Goal: Task Accomplishment & Management: Manage account settings

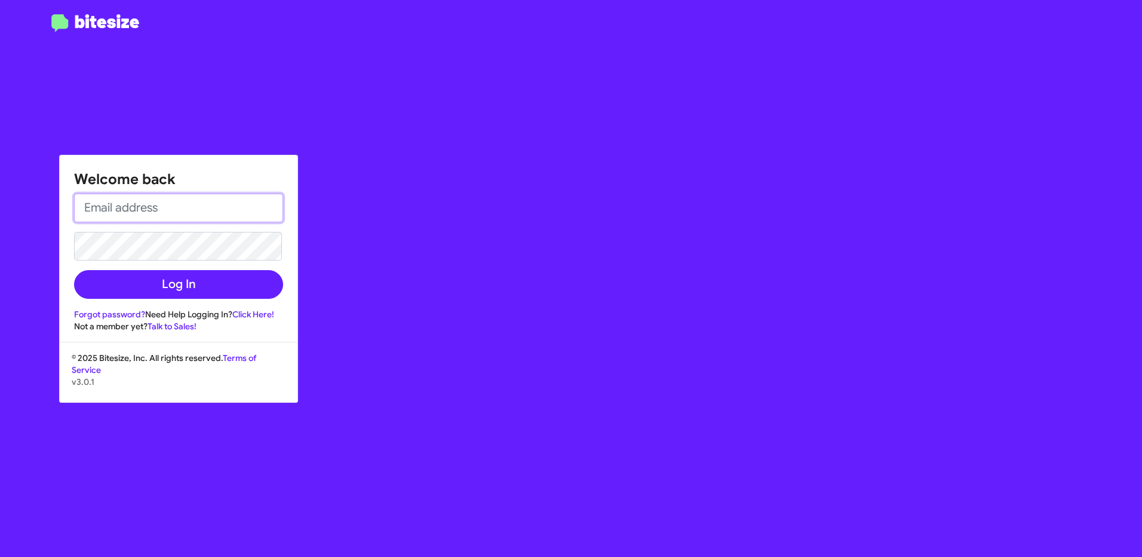
click at [125, 219] on input "email" at bounding box center [178, 208] width 209 height 29
type input "[EMAIL_ADDRESS][DOMAIN_NAME]"
click at [115, 311] on link "Forgot password?" at bounding box center [109, 314] width 71 height 11
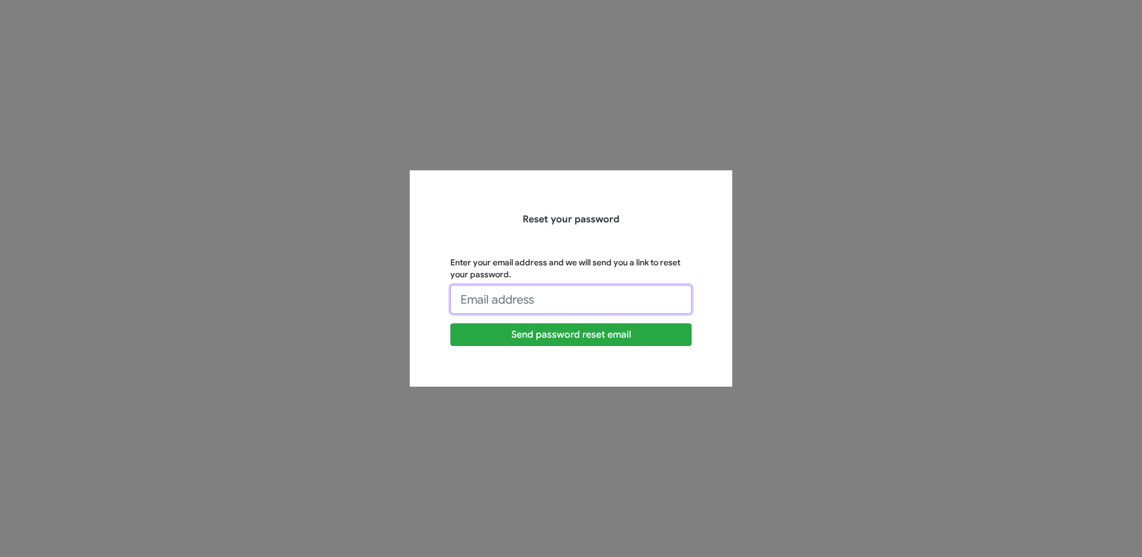
click at [573, 298] on input "Enter your email address and we will send you a link to reset your password." at bounding box center [570, 299] width 241 height 29
click at [609, 300] on input "hkhuu73@yahoo.com" at bounding box center [570, 299] width 241 height 29
click at [582, 296] on input "hkhuu73@yahoo.com" at bounding box center [570, 299] width 241 height 29
type input "h"
click at [556, 292] on input "Enter your email address and we will send you a link to reset your password." at bounding box center [570, 299] width 241 height 29
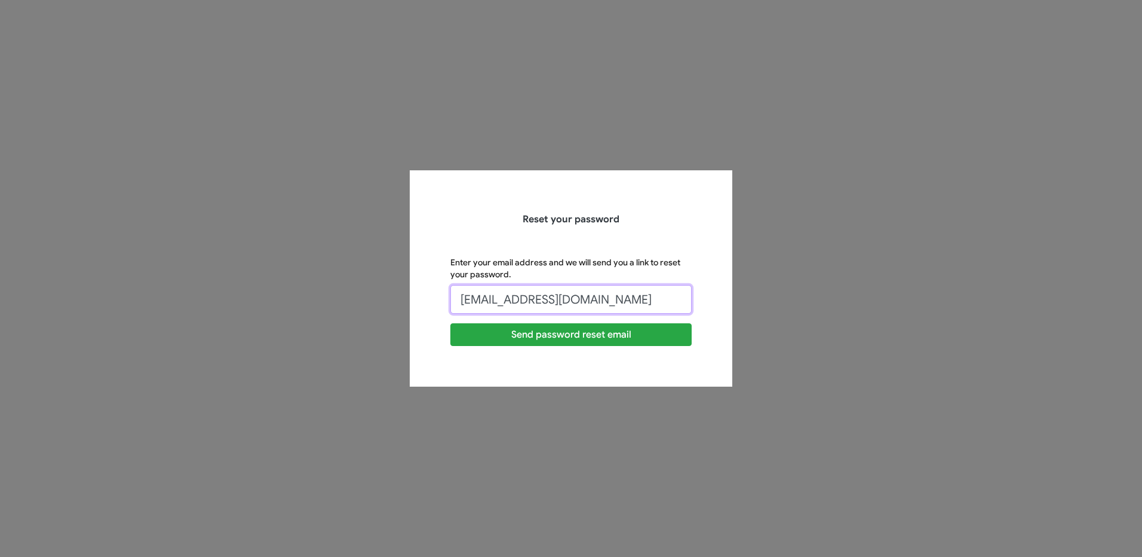
drag, startPoint x: 621, startPoint y: 299, endPoint x: 464, endPoint y: 312, distance: 157.1
click at [464, 312] on input "hkhuu73@yahoo.com" at bounding box center [570, 299] width 241 height 29
click at [450, 323] on button "Send password reset email" at bounding box center [570, 334] width 241 height 23
click at [709, 326] on div "Reset your password Enter your email address and we will send you a link to res…" at bounding box center [571, 278] width 323 height 216
click at [593, 300] on input "hkhuu@our" at bounding box center [570, 299] width 241 height 29
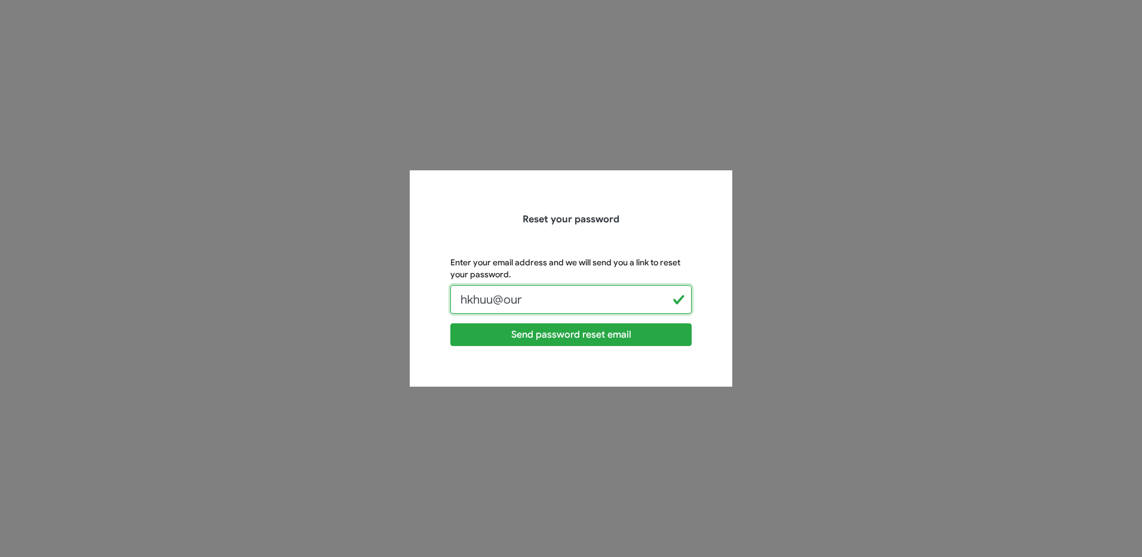
type input "[EMAIL_ADDRESS][DOMAIN_NAME]"
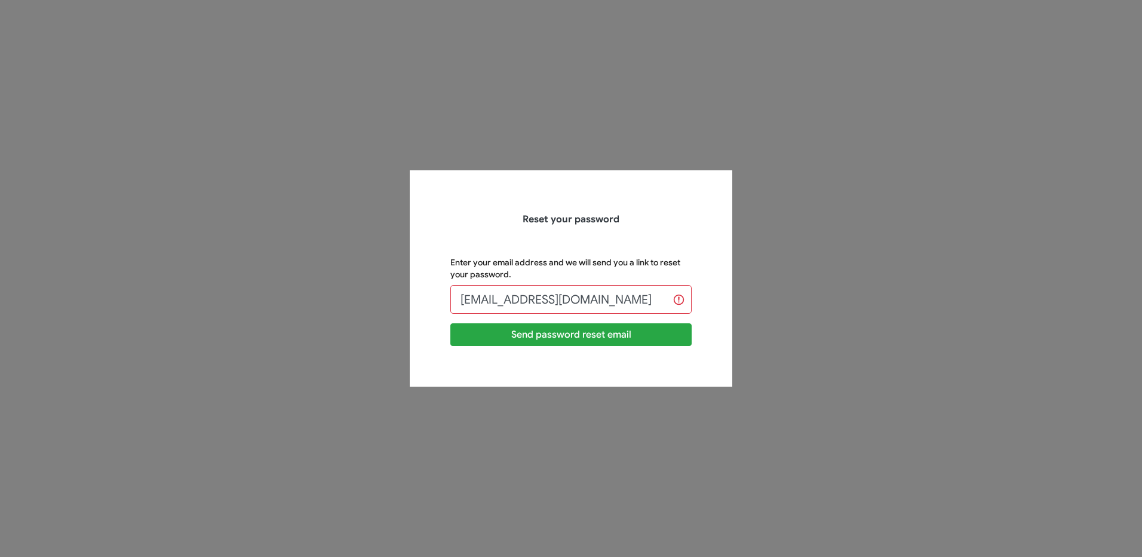
click at [563, 364] on div "Reset your password Enter your email address and we will send you a link to res…" at bounding box center [571, 278] width 323 height 216
click at [590, 336] on button "Send password reset email" at bounding box center [570, 334] width 241 height 23
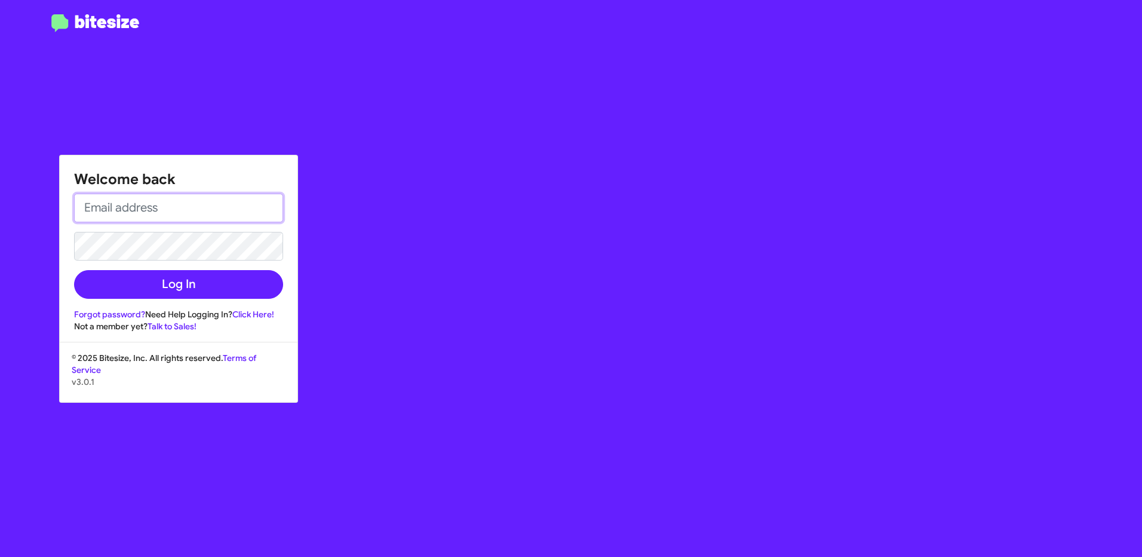
click at [216, 206] on input "email" at bounding box center [178, 208] width 209 height 29
type input "[EMAIL_ADDRESS][DOMAIN_NAME]"
click at [74, 270] on button "Log In" at bounding box center [178, 284] width 209 height 29
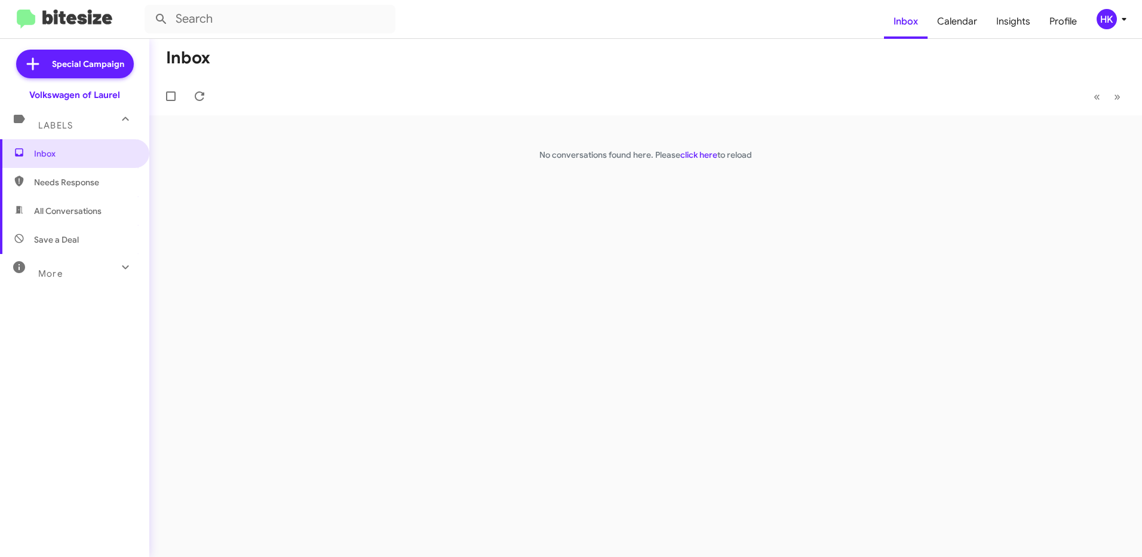
click at [61, 128] on span "Labels" at bounding box center [55, 125] width 35 height 11
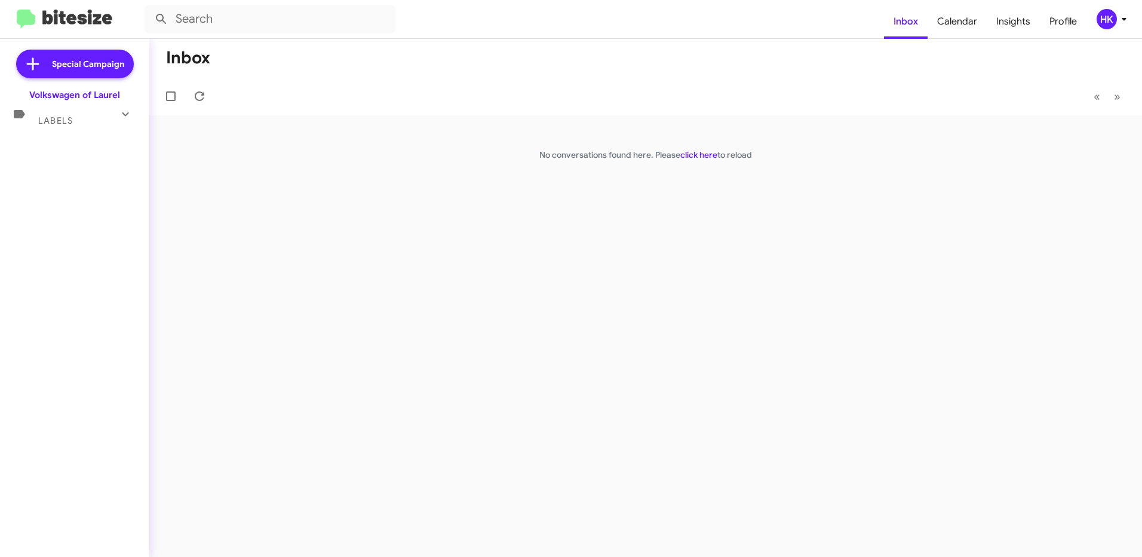
click at [61, 128] on mat-expansion-panel-header "Labels" at bounding box center [74, 115] width 149 height 29
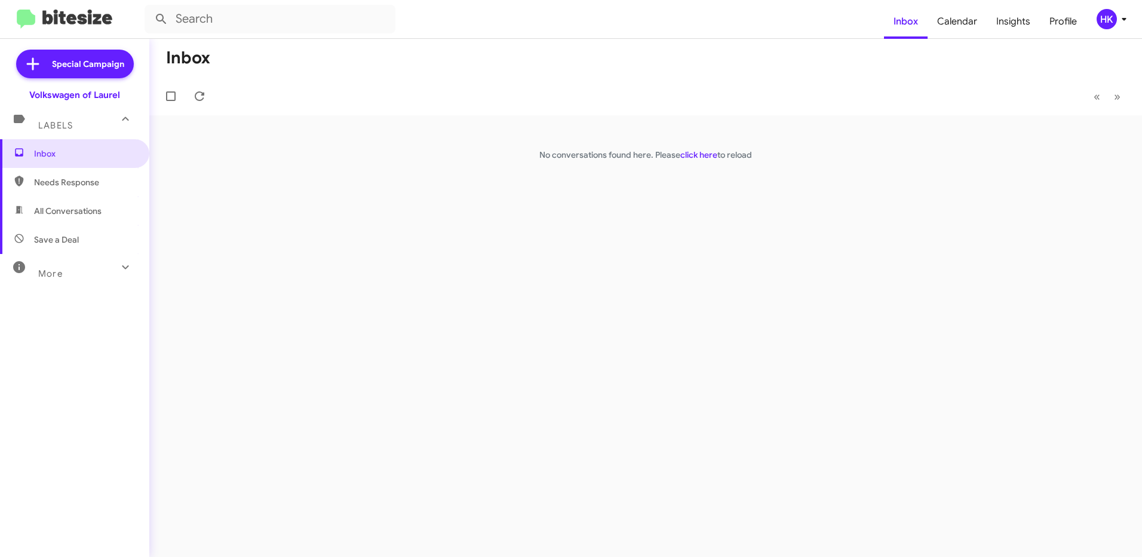
click at [65, 185] on span "Needs Response" at bounding box center [85, 182] width 102 height 12
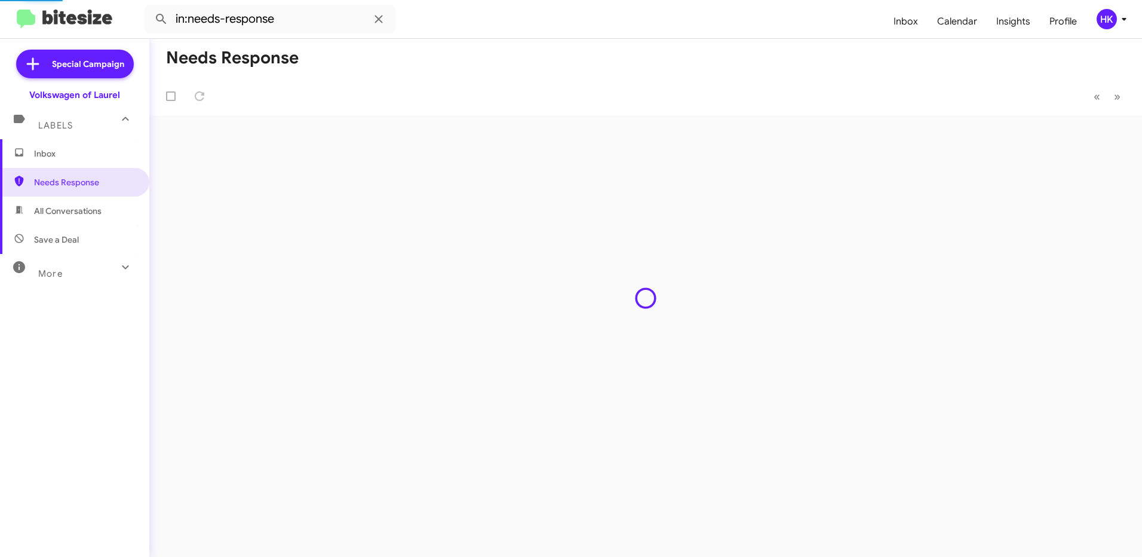
click at [59, 208] on span "All Conversations" at bounding box center [68, 211] width 68 height 12
type input "in:all-conversations"
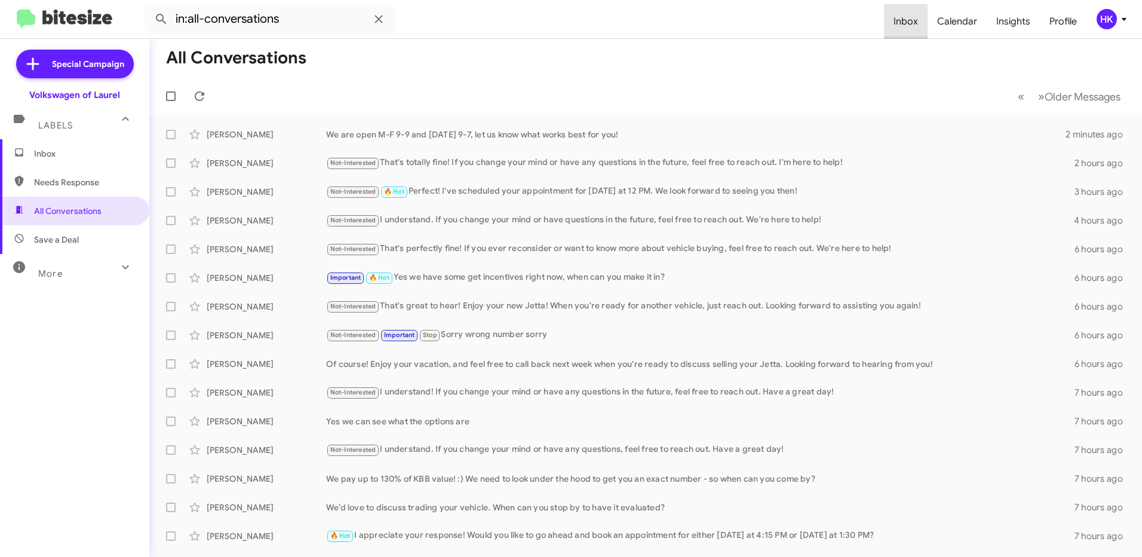
click at [913, 26] on span "Inbox" at bounding box center [906, 21] width 44 height 35
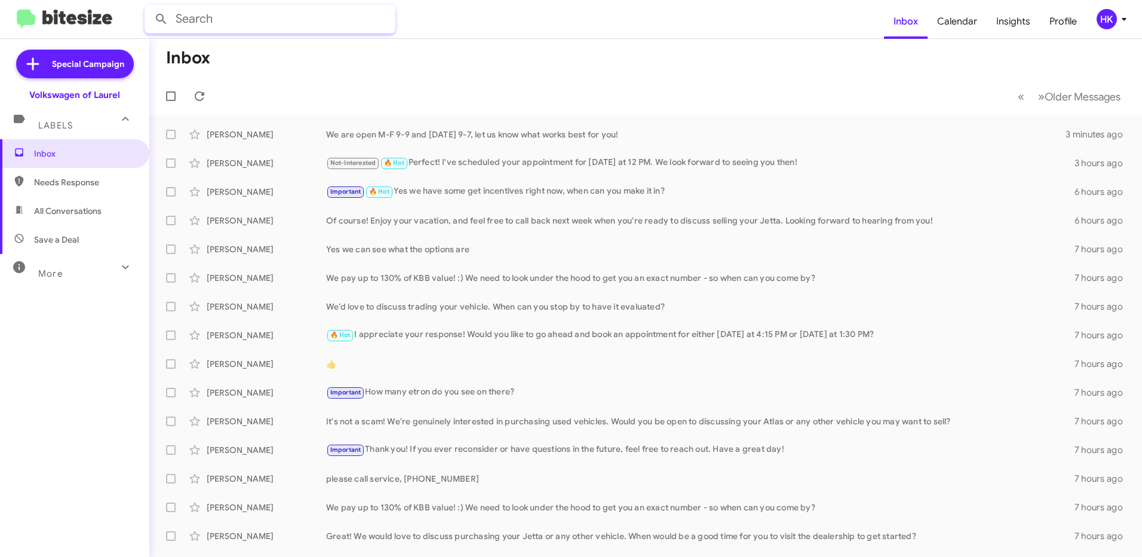
click at [281, 27] on input "text" at bounding box center [270, 19] width 251 height 29
click at [149, 7] on button at bounding box center [161, 19] width 24 height 24
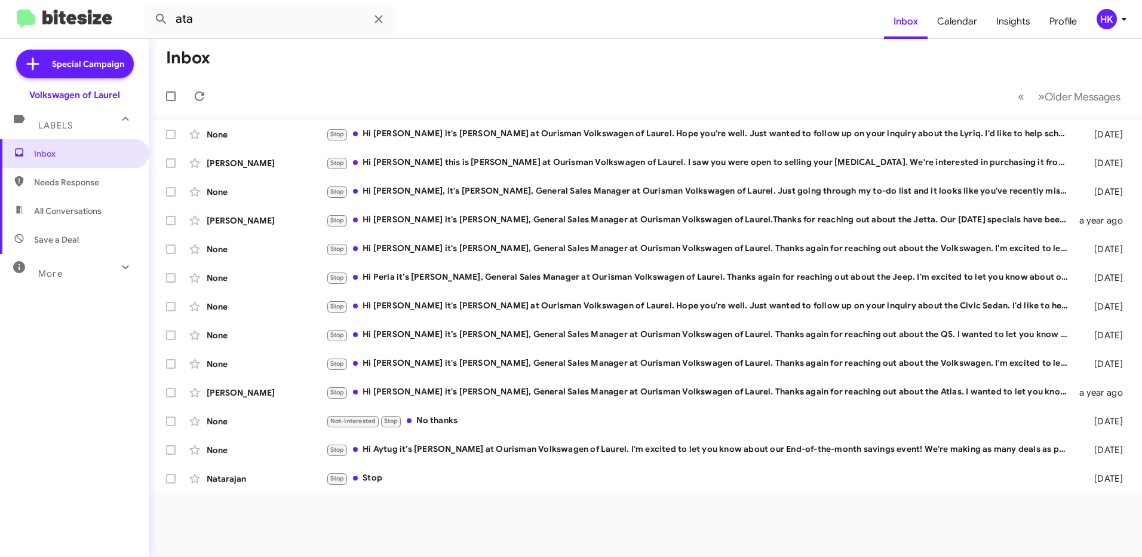
click at [70, 203] on span "All Conversations" at bounding box center [74, 211] width 149 height 29
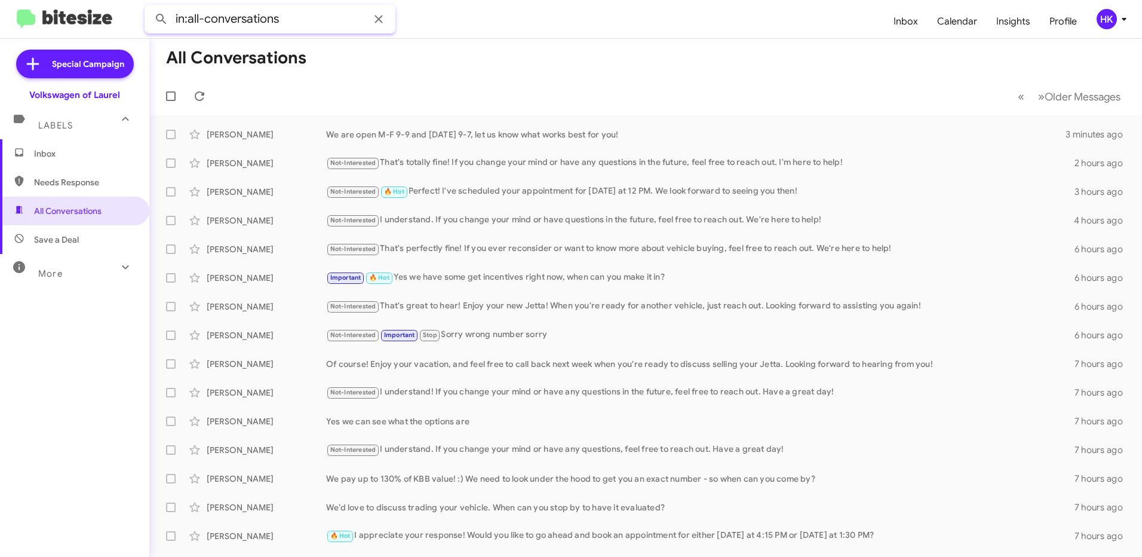
click at [282, 22] on input "in:all-conversations" at bounding box center [270, 19] width 251 height 29
drag, startPoint x: 285, startPoint y: 19, endPoint x: 144, endPoint y: 35, distance: 141.9
click at [144, 35] on mat-toolbar "in:all-conversations Inbox Calendar Insights Profile HK" at bounding box center [571, 19] width 1142 height 38
click at [334, 21] on input "in:all-conversations" at bounding box center [270, 19] width 251 height 29
type input "in:all-conversations ata"
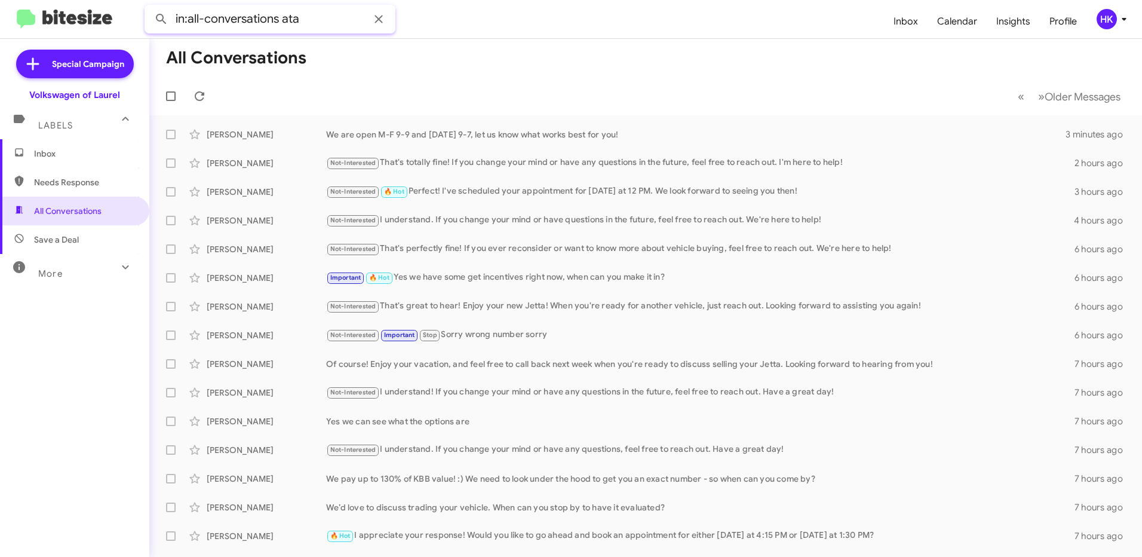
click at [149, 7] on button at bounding box center [161, 19] width 24 height 24
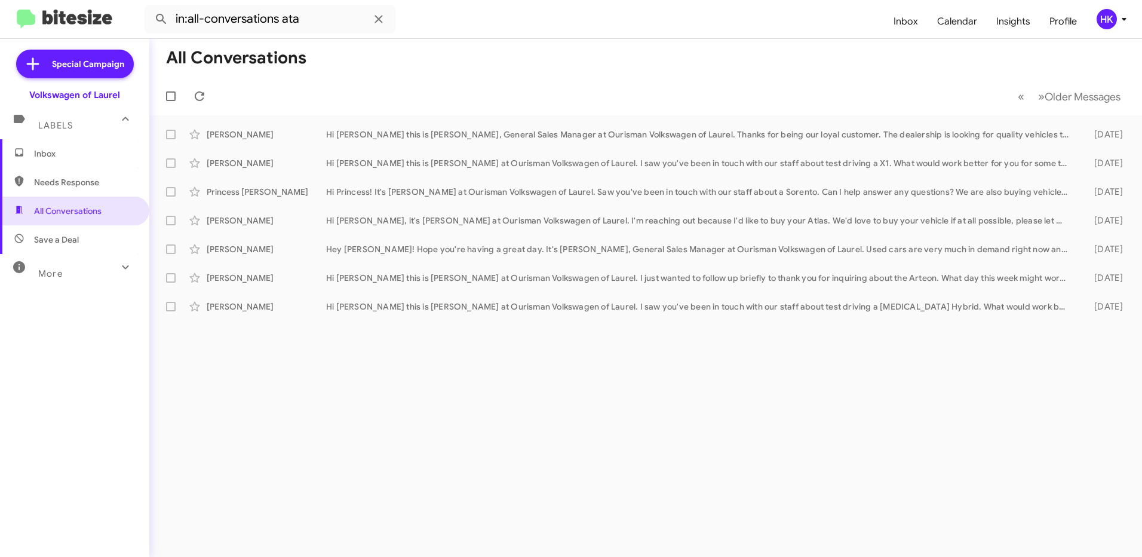
click at [52, 153] on span "Inbox" at bounding box center [85, 154] width 102 height 12
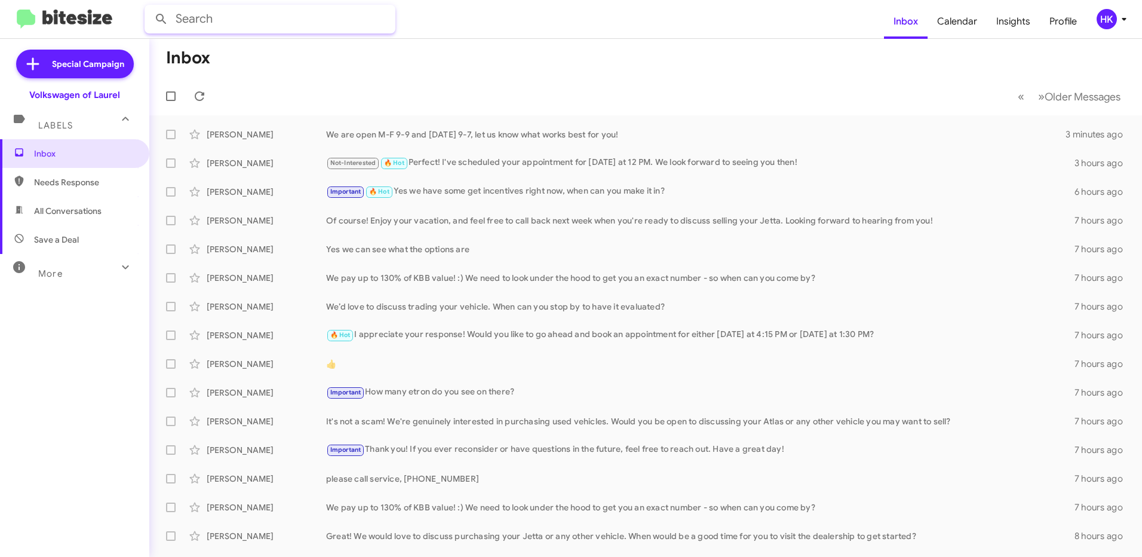
click at [244, 25] on input "text" at bounding box center [270, 19] width 251 height 29
type input "ata"
click at [149, 7] on button at bounding box center [161, 19] width 24 height 24
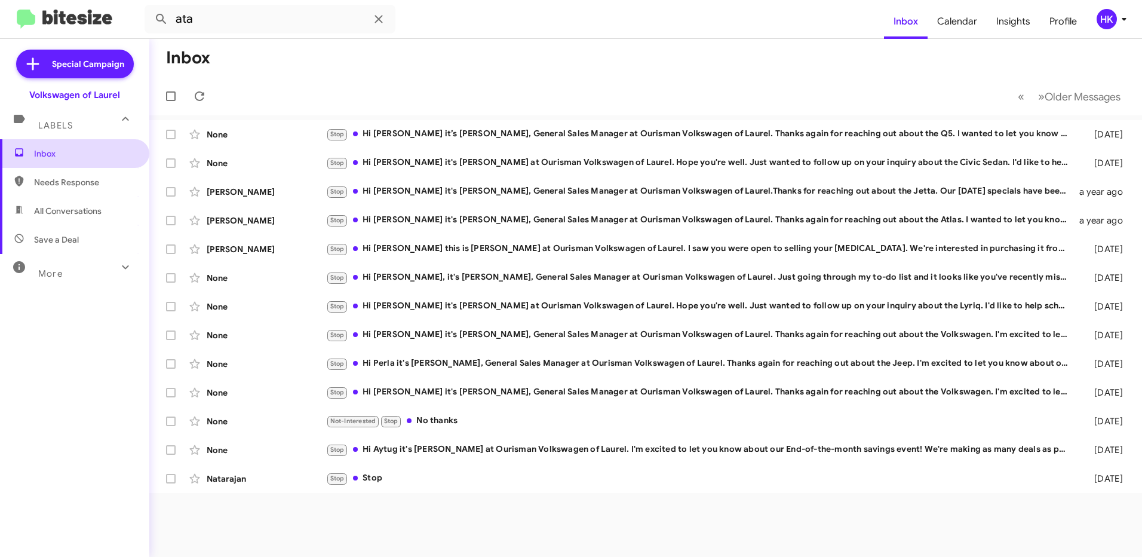
click at [53, 154] on span "Inbox" at bounding box center [85, 154] width 102 height 12
